Goal: Information Seeking & Learning: Learn about a topic

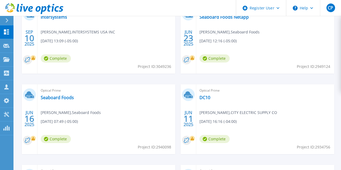
scroll to position [204, 0]
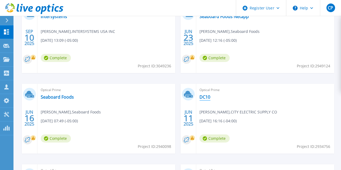
click at [199, 97] on link "DC10" at bounding box center [204, 96] width 11 height 5
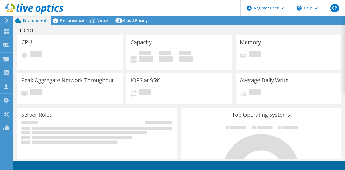
select select "USD"
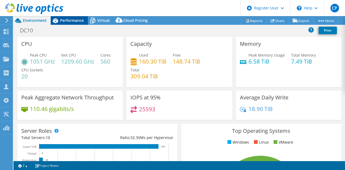
click at [74, 20] on span "Performance" at bounding box center [72, 20] width 24 height 5
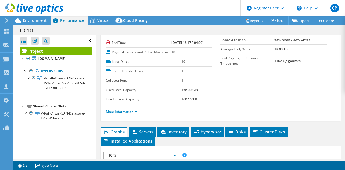
scroll to position [51, 0]
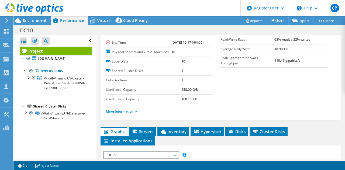
click at [127, 114] on li "More Information" at bounding box center [123, 112] width 35 height 6
click at [131, 114] on link "More Information" at bounding box center [122, 111] width 32 height 5
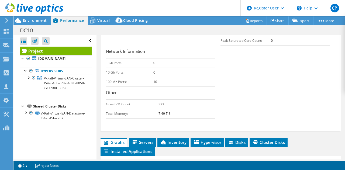
scroll to position [290, 0]
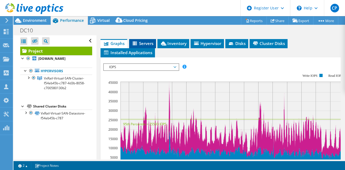
click at [144, 48] on li "Servers" at bounding box center [142, 43] width 27 height 9
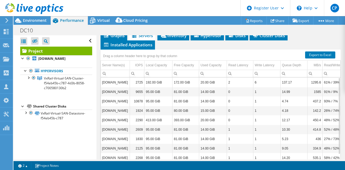
scroll to position [298, 0]
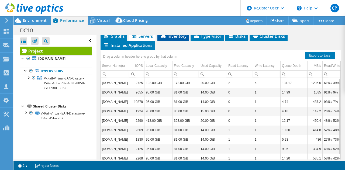
click at [180, 39] on span "Inventory" at bounding box center [173, 35] width 26 height 5
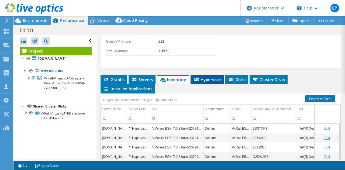
scroll to position [254, 0]
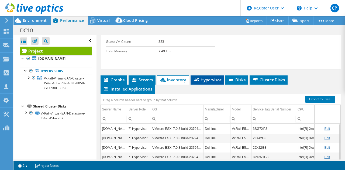
click at [207, 82] on span "Hypervisor" at bounding box center [207, 79] width 28 height 5
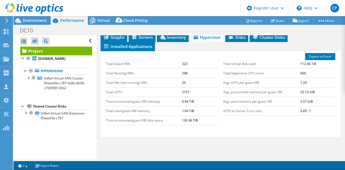
scroll to position [297, 0]
click at [242, 40] on span "Disks" at bounding box center [237, 36] width 18 height 5
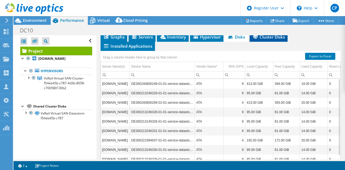
click at [265, 42] on li "Cluster Disks" at bounding box center [268, 37] width 38 height 9
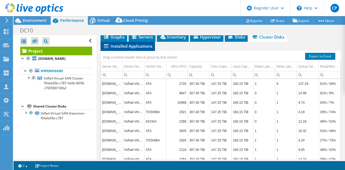
click at [128, 49] on span "Installed Applications" at bounding box center [127, 45] width 49 height 5
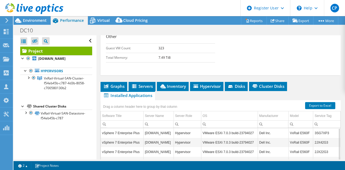
scroll to position [246, 0]
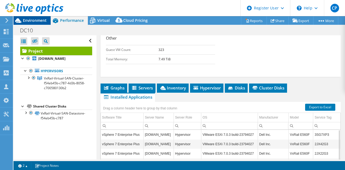
click at [44, 20] on span "Environment" at bounding box center [35, 20] width 24 height 5
